Goal: Information Seeking & Learning: Learn about a topic

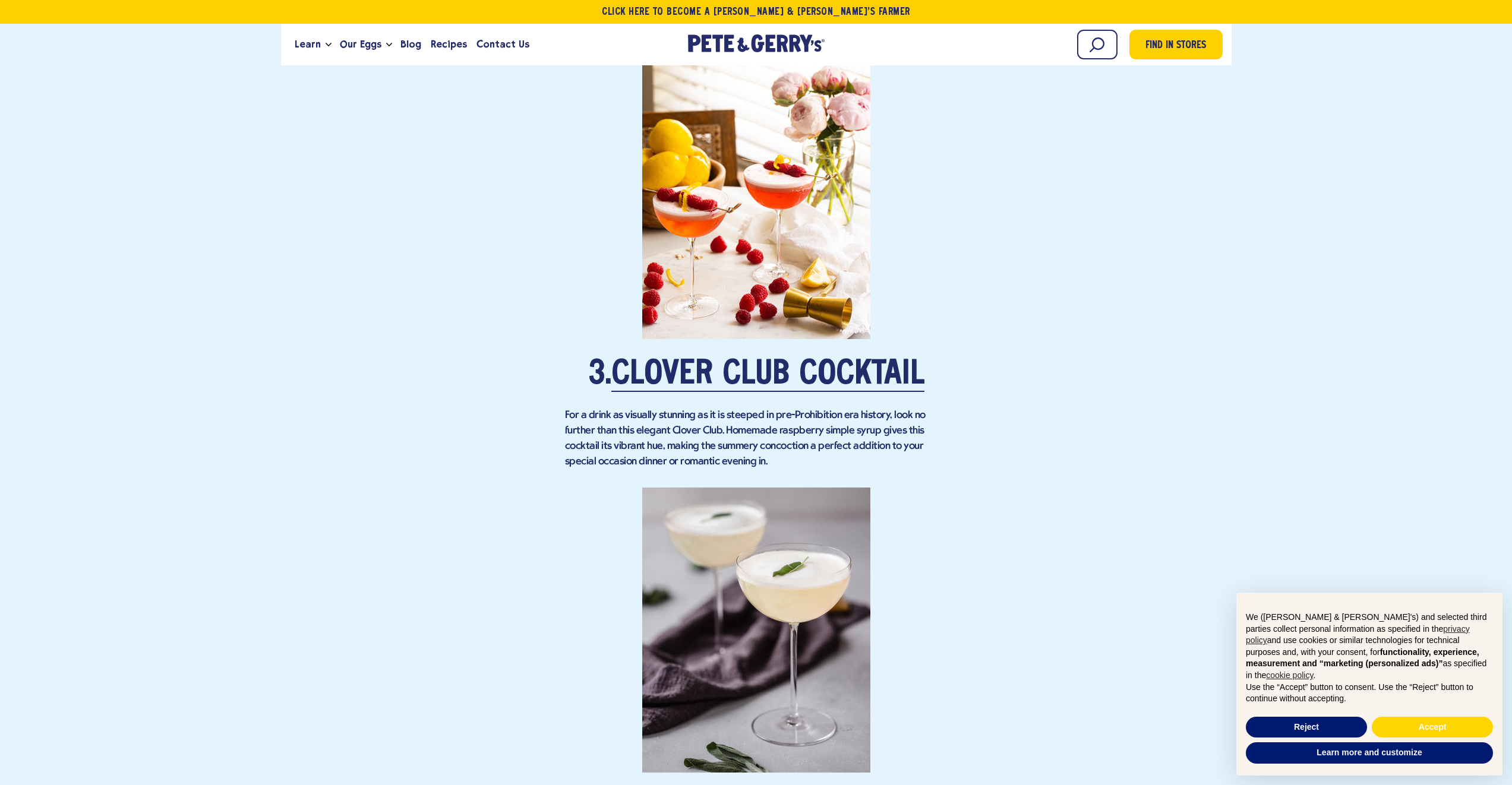
scroll to position [1872, 0]
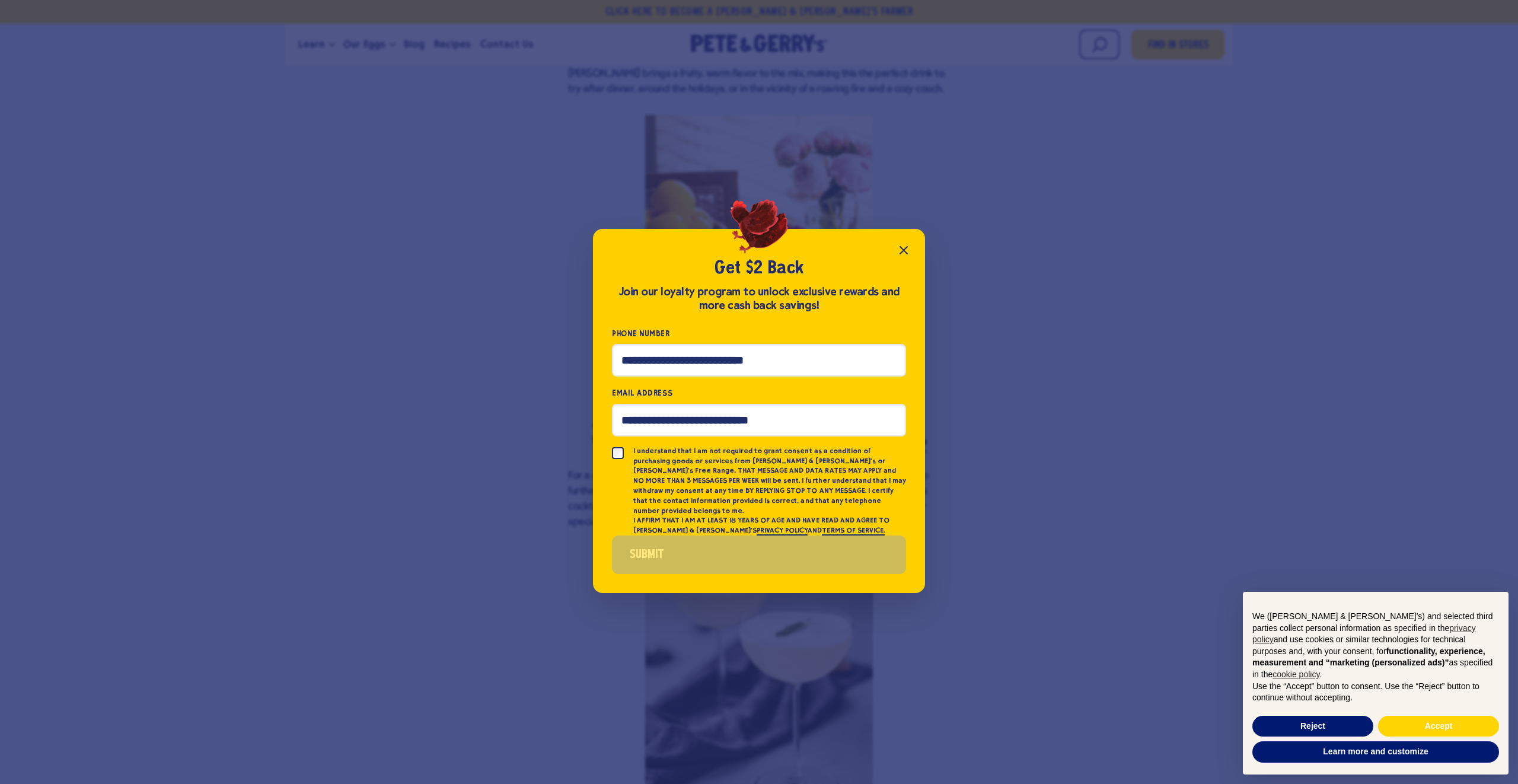
click at [907, 256] on icon "Close popup" at bounding box center [904, 250] width 15 height 15
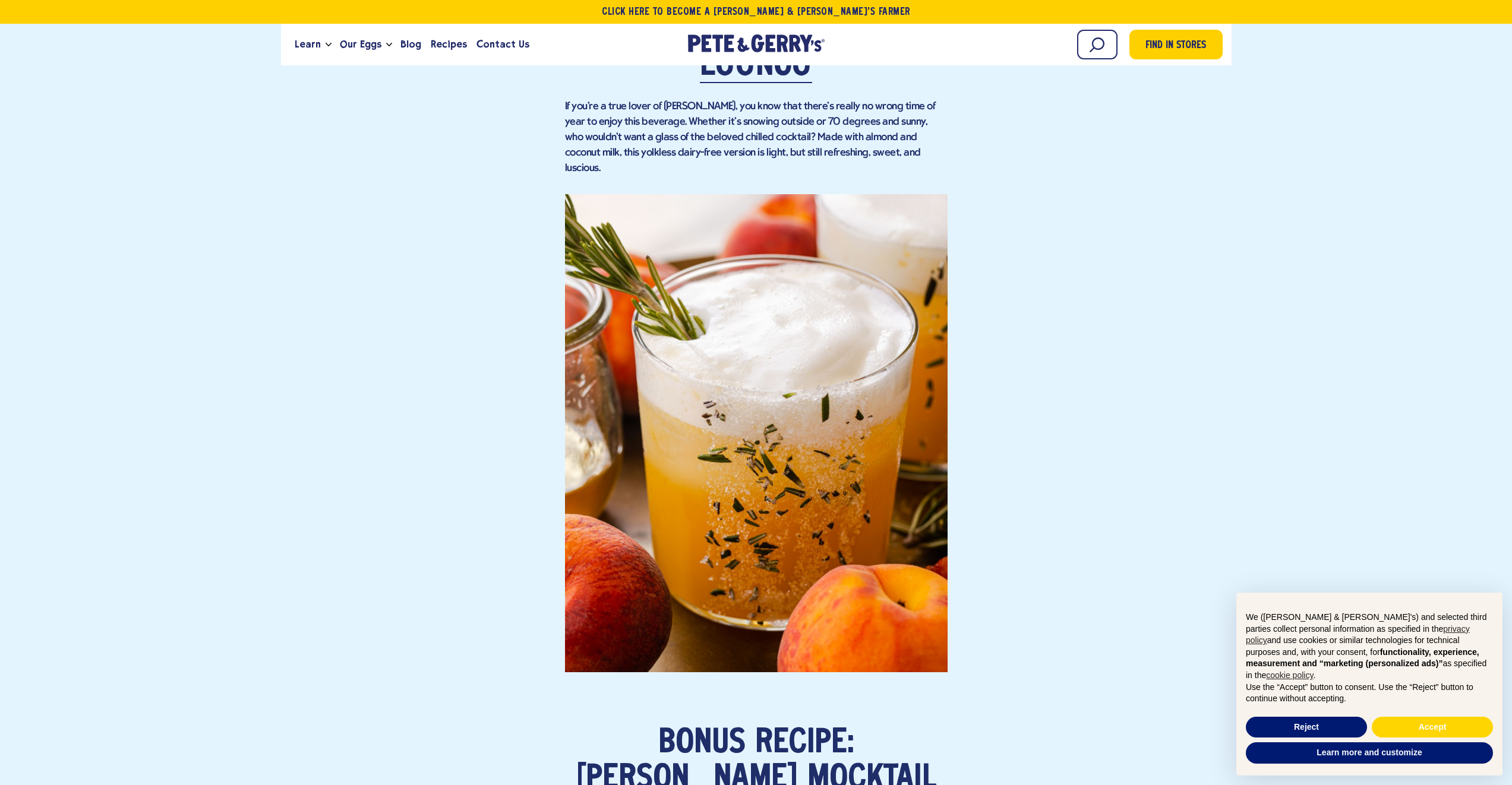
scroll to position [4065, 0]
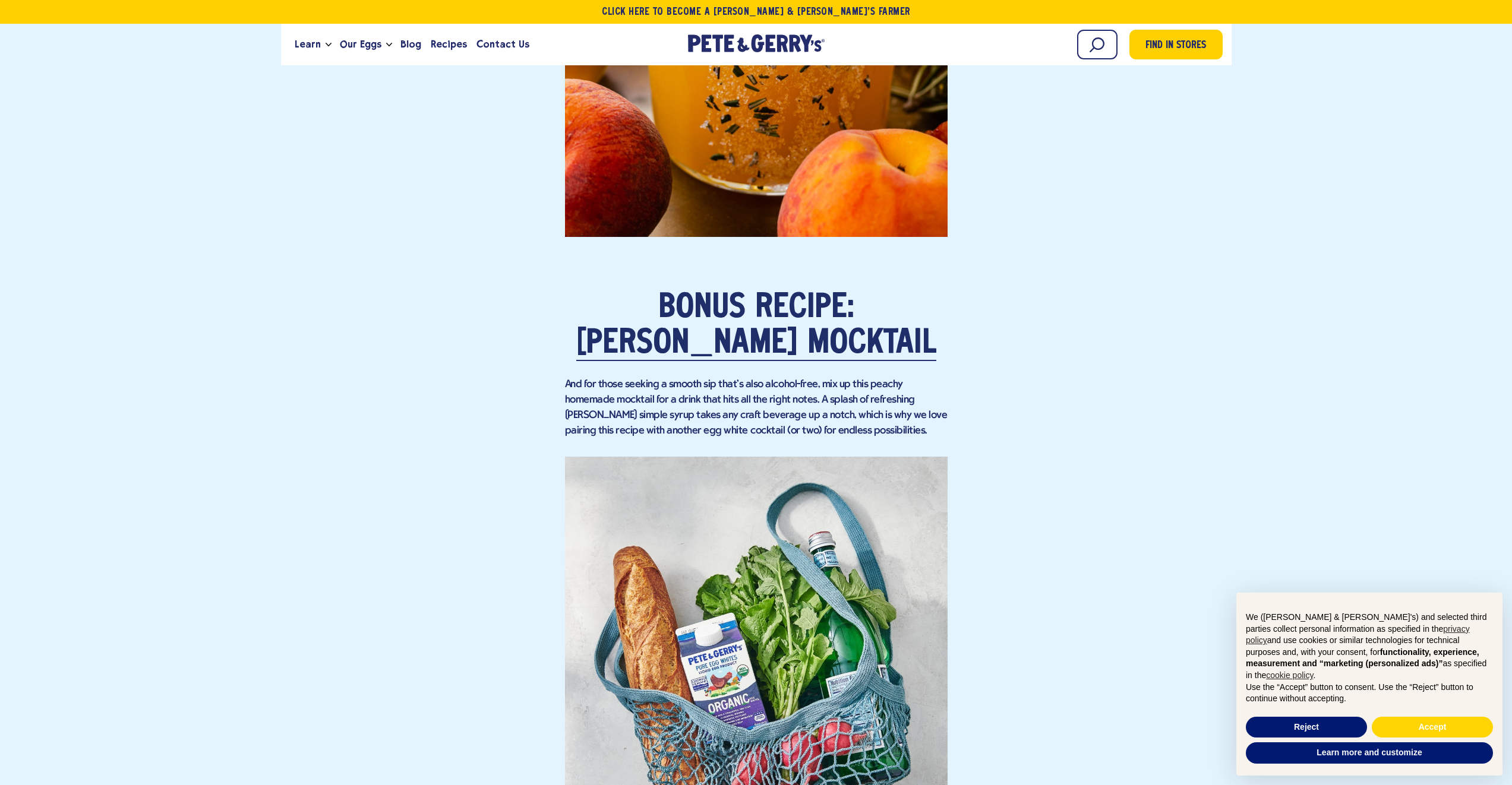
click at [672, 272] on h2 "Bonus Recipe: [PERSON_NAME] Mocktail" at bounding box center [756, 60] width 382 height 602
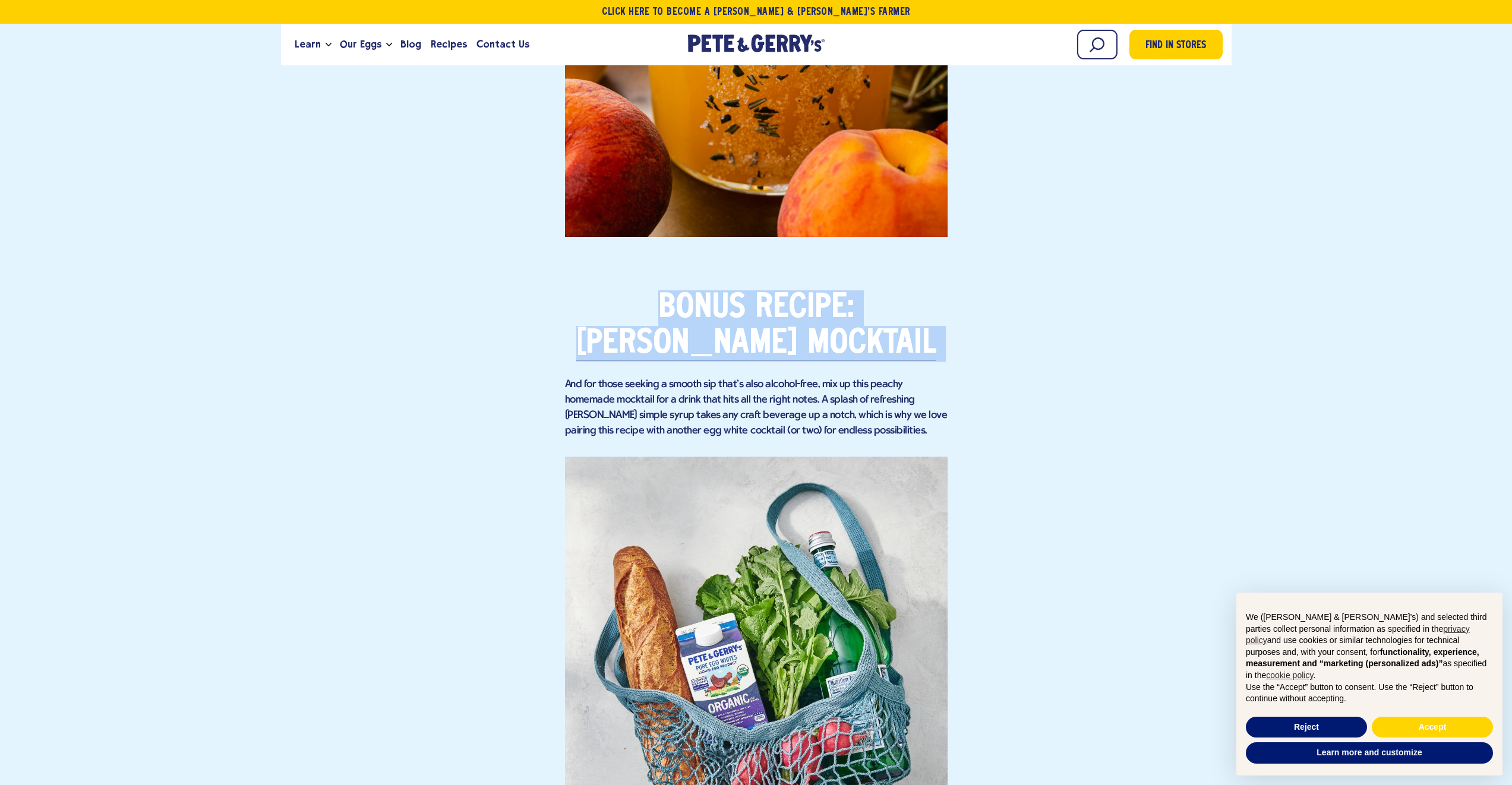
click at [672, 272] on h2 "Bonus Recipe: [PERSON_NAME] Mocktail" at bounding box center [756, 60] width 382 height 602
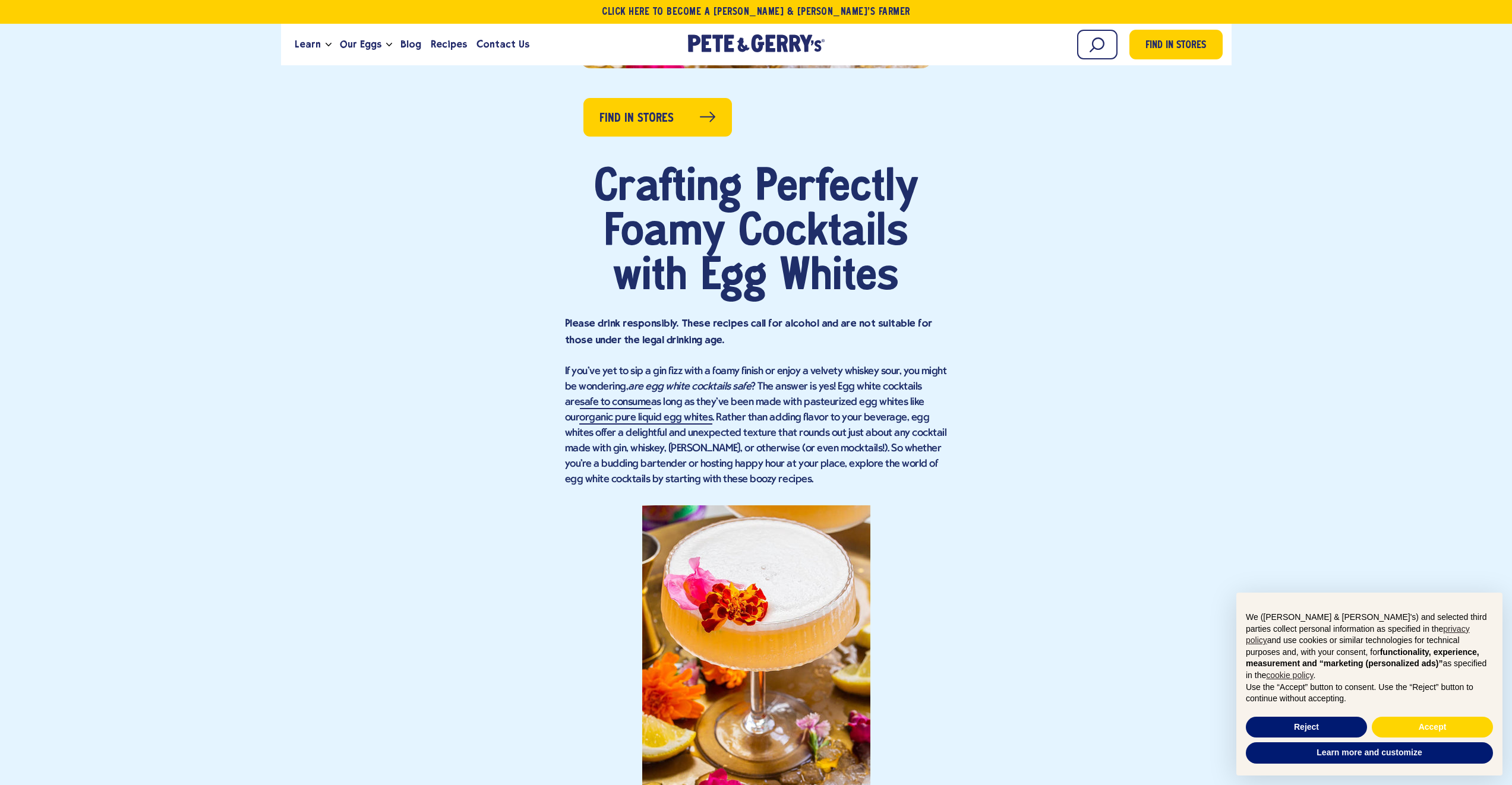
scroll to position [0, 0]
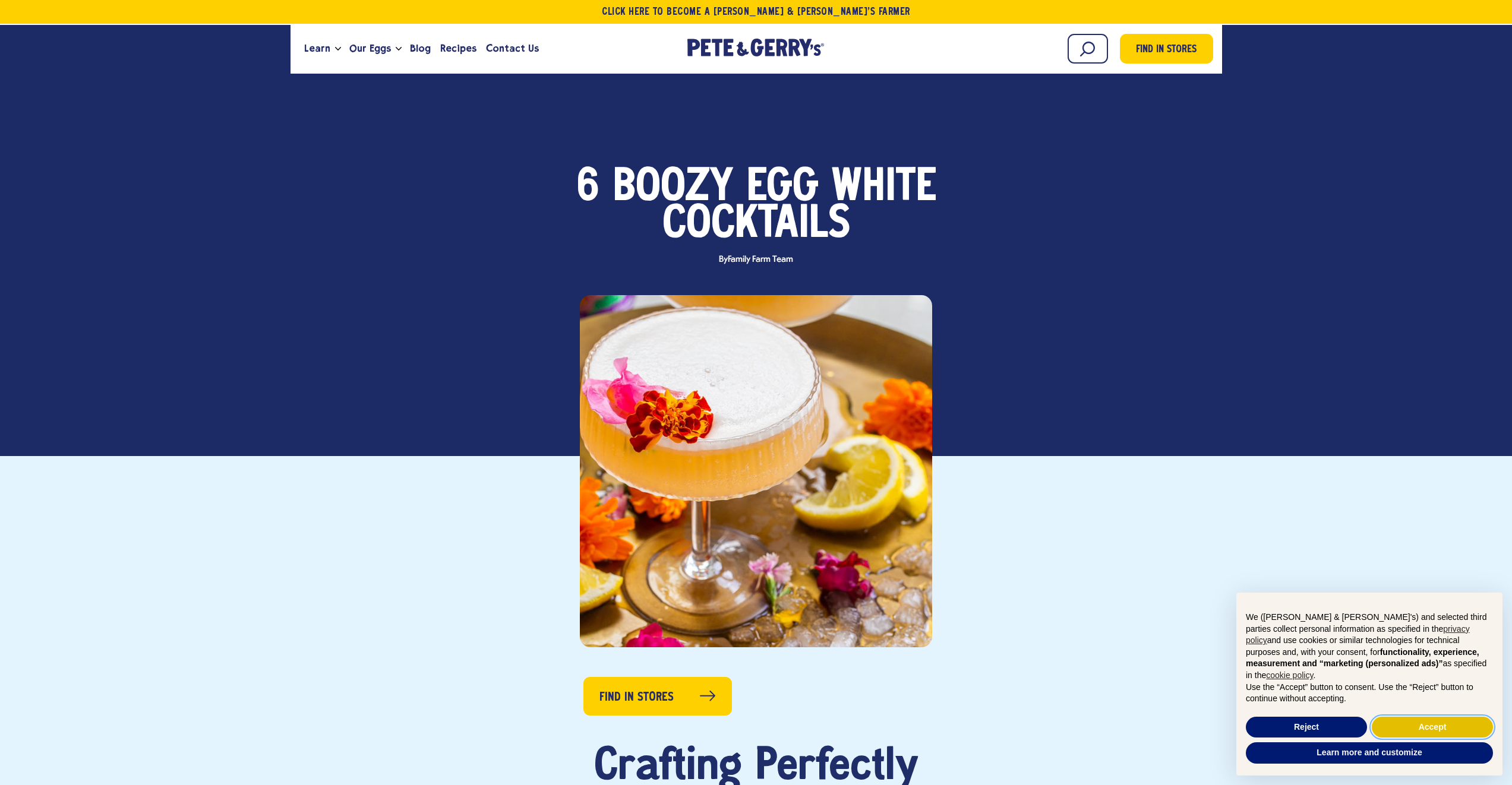
click at [1384, 723] on button "Accept" at bounding box center [1432, 728] width 121 height 22
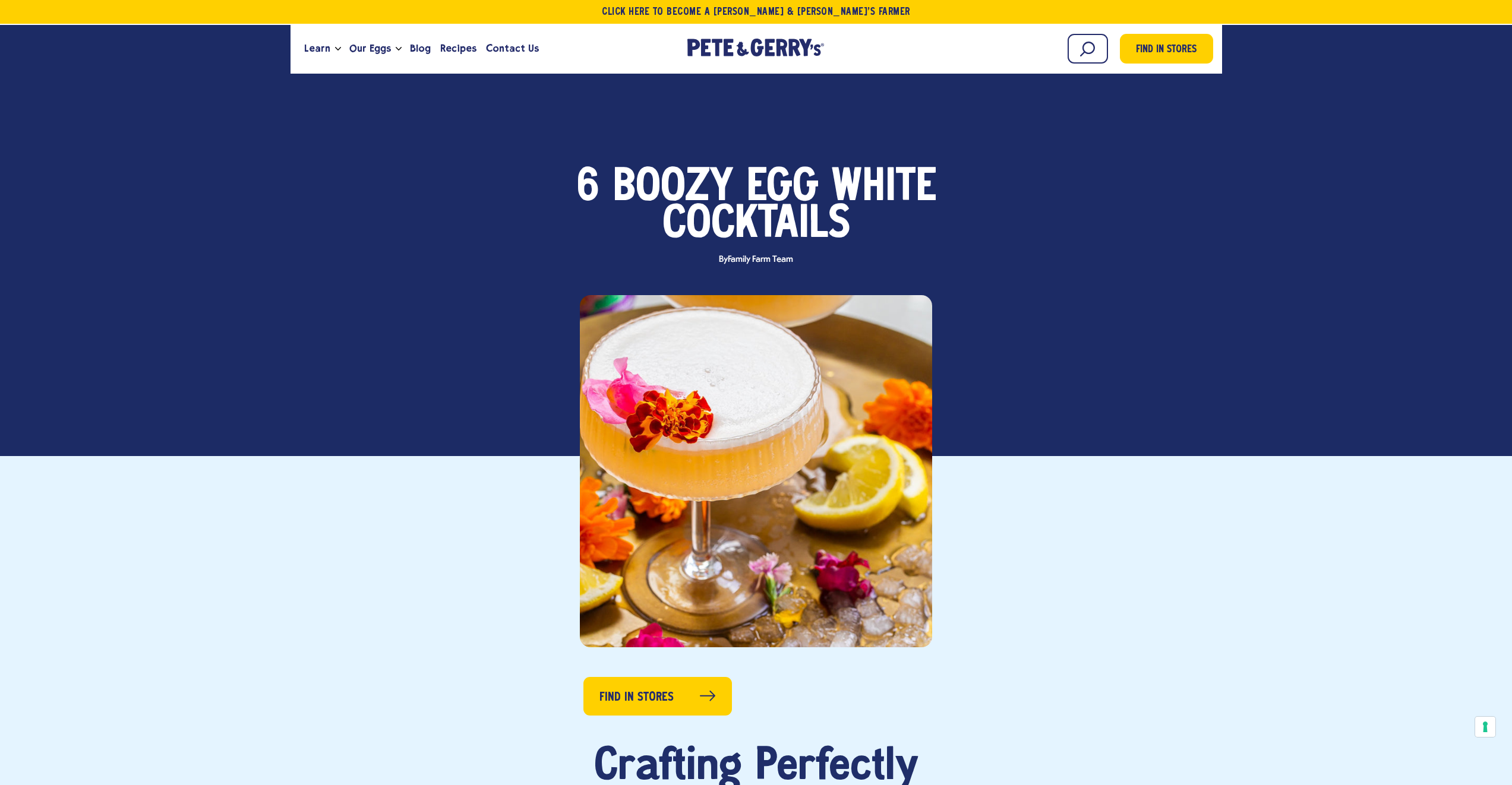
drag, startPoint x: 826, startPoint y: 377, endPoint x: 929, endPoint y: 427, distance: 114.5
click at [929, 427] on div at bounding box center [756, 471] width 352 height 352
drag, startPoint x: 1059, startPoint y: 508, endPoint x: 1211, endPoint y: 442, distance: 165.7
